Goal: Check status: Check status

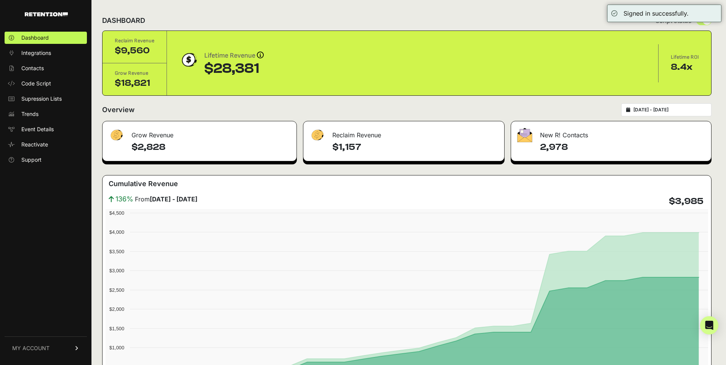
type input "[DATE]"
click at [688, 111] on input "[DATE] - [DATE]" at bounding box center [669, 110] width 73 height 6
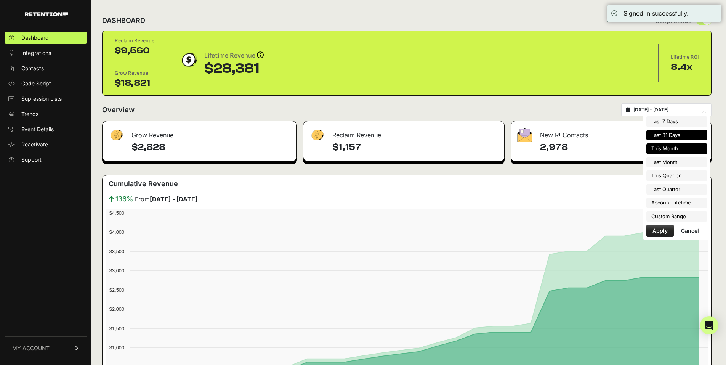
type input "[DATE]"
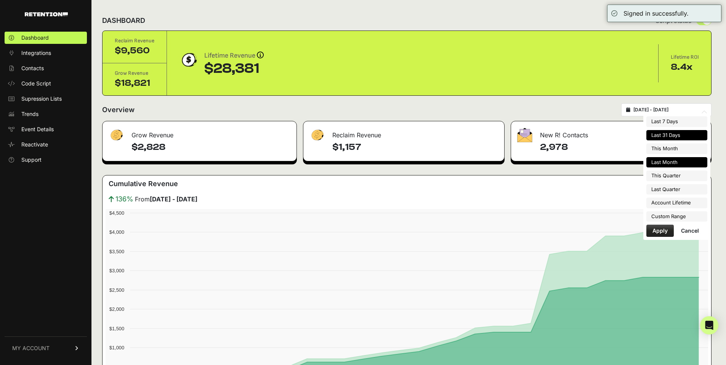
type input "[DATE]"
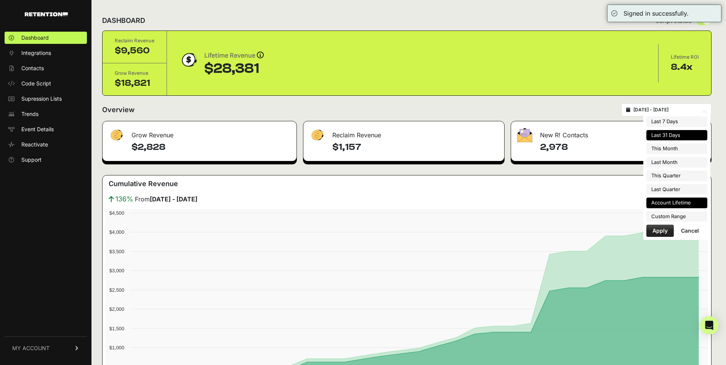
type input "[DATE]"
click at [669, 219] on li "Custom Range" at bounding box center [676, 216] width 61 height 11
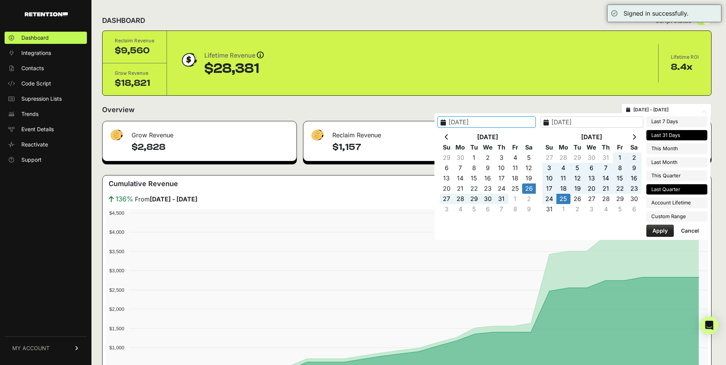
type input "[DATE]"
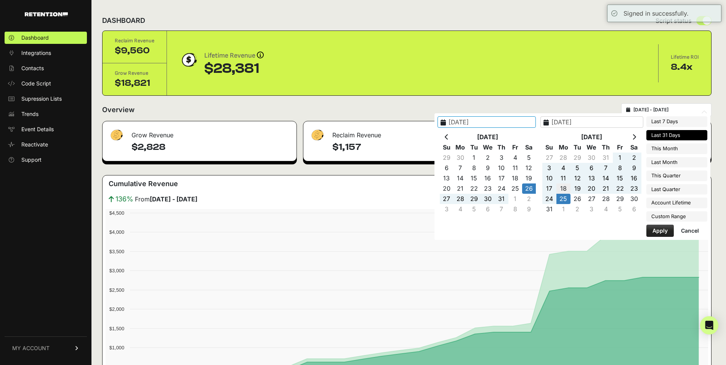
type input "[DATE]"
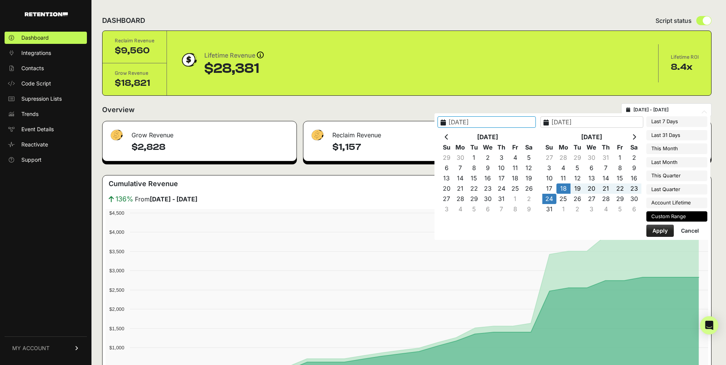
type input "[DATE]"
click at [652, 230] on button "Apply" at bounding box center [659, 230] width 27 height 12
type input "[DATE] - [DATE]"
